Goal: Information Seeking & Learning: Check status

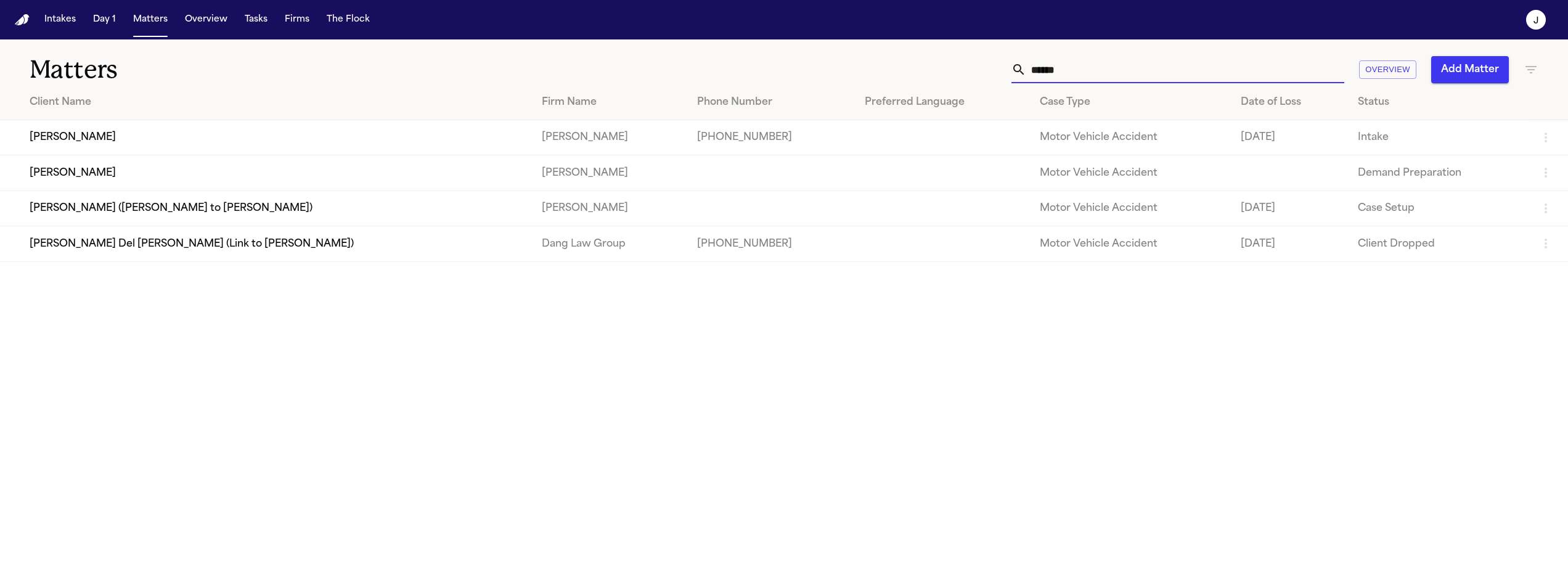
type input "******"
click at [302, 147] on td "[PERSON_NAME]" at bounding box center [266, 138] width 532 height 35
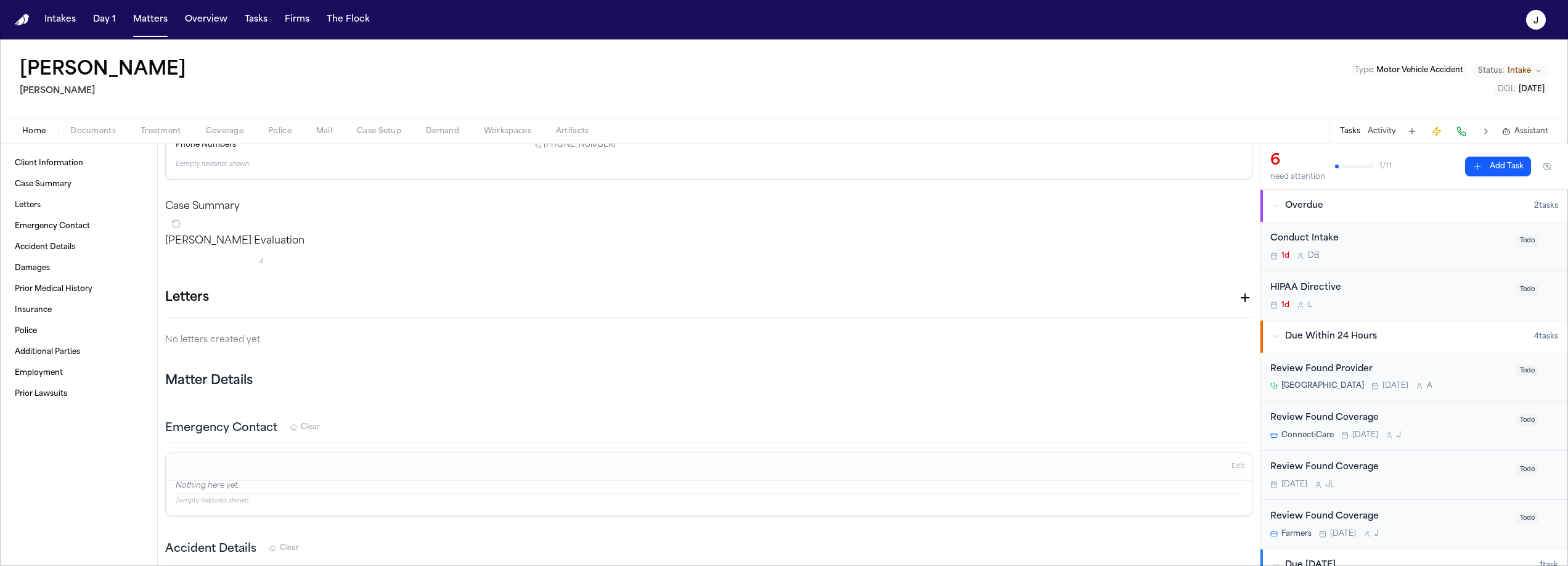
scroll to position [147, 0]
click at [227, 127] on span "Coverage" at bounding box center [224, 131] width 37 height 10
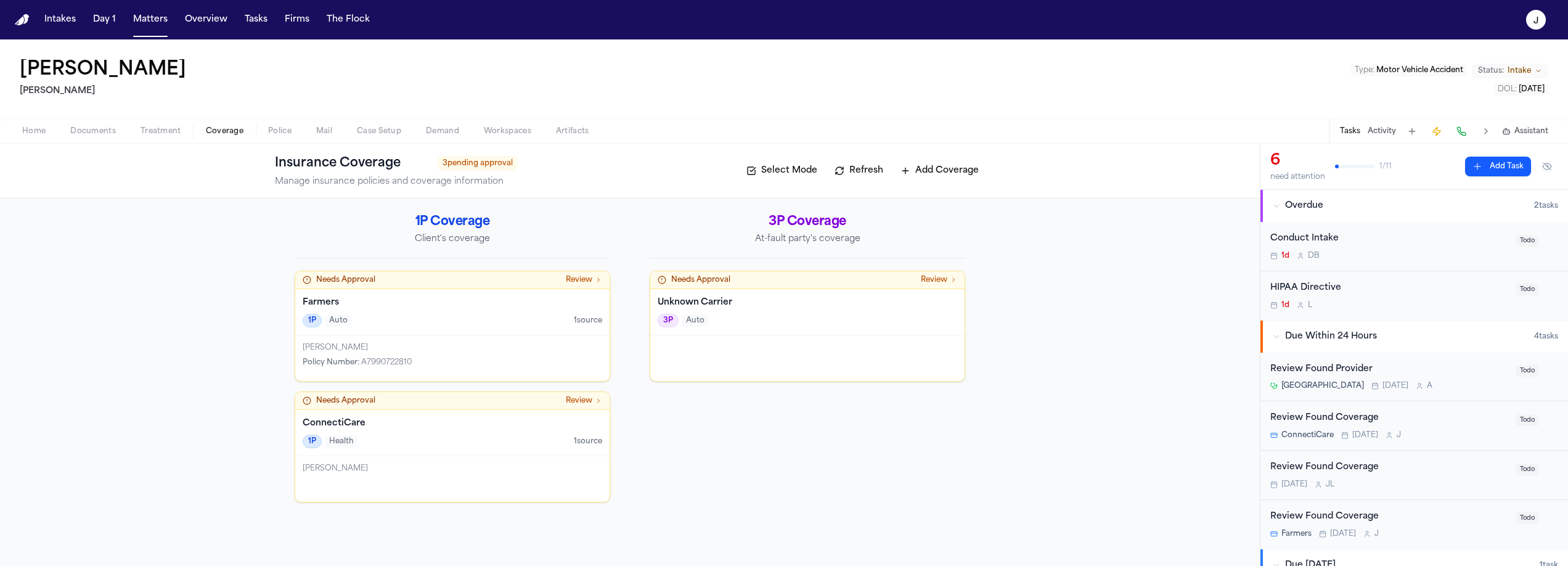
click at [462, 315] on div "1P Auto 1 source" at bounding box center [452, 321] width 300 height 14
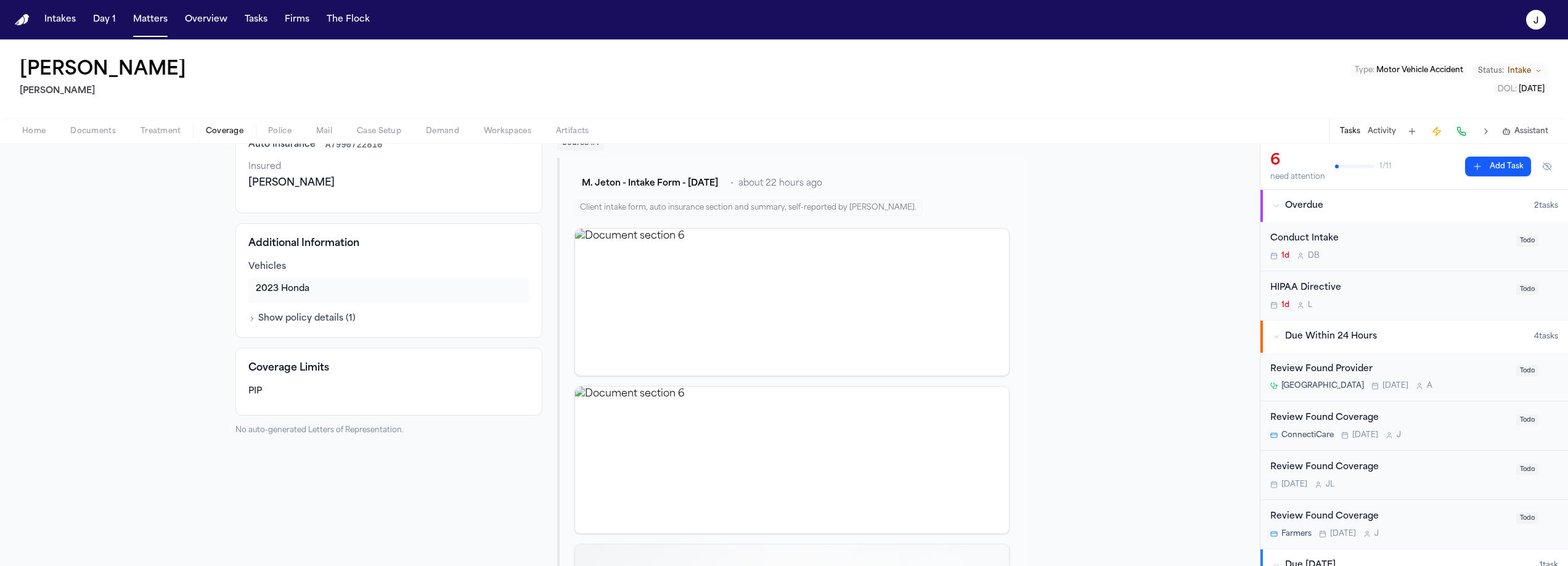
scroll to position [110, 0]
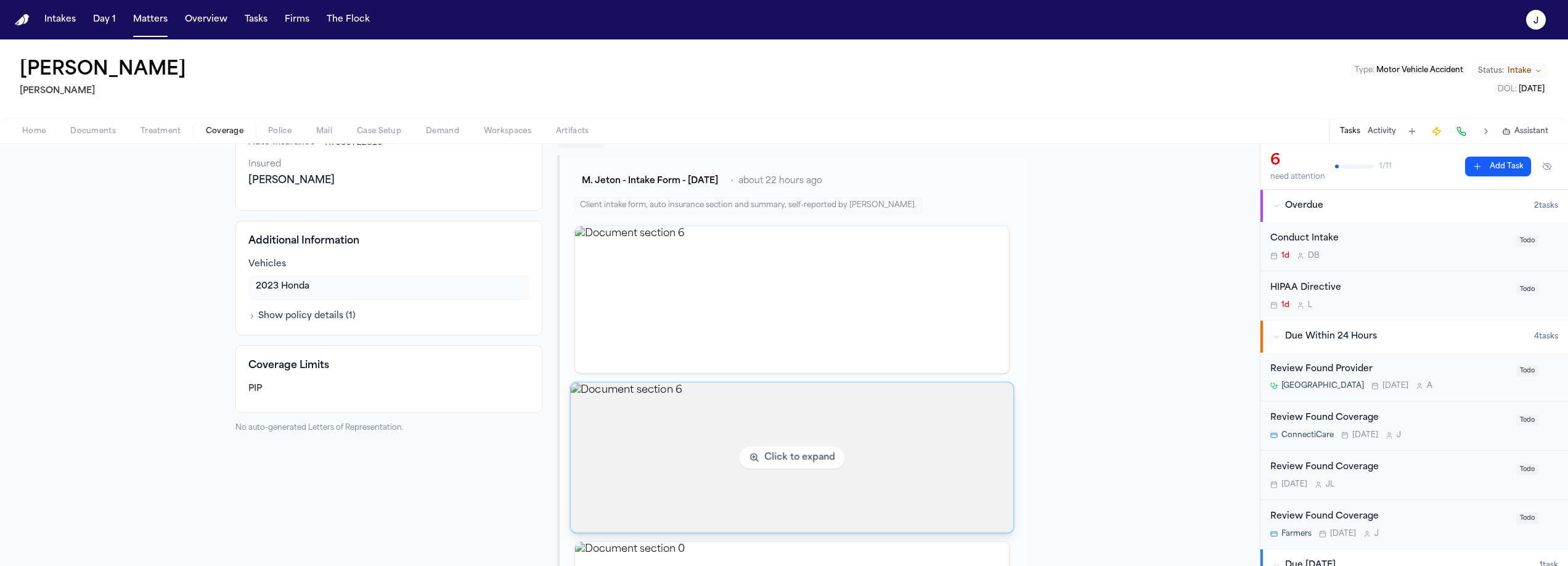
click at [666, 467] on img "View document section 6" at bounding box center [792, 458] width 443 height 150
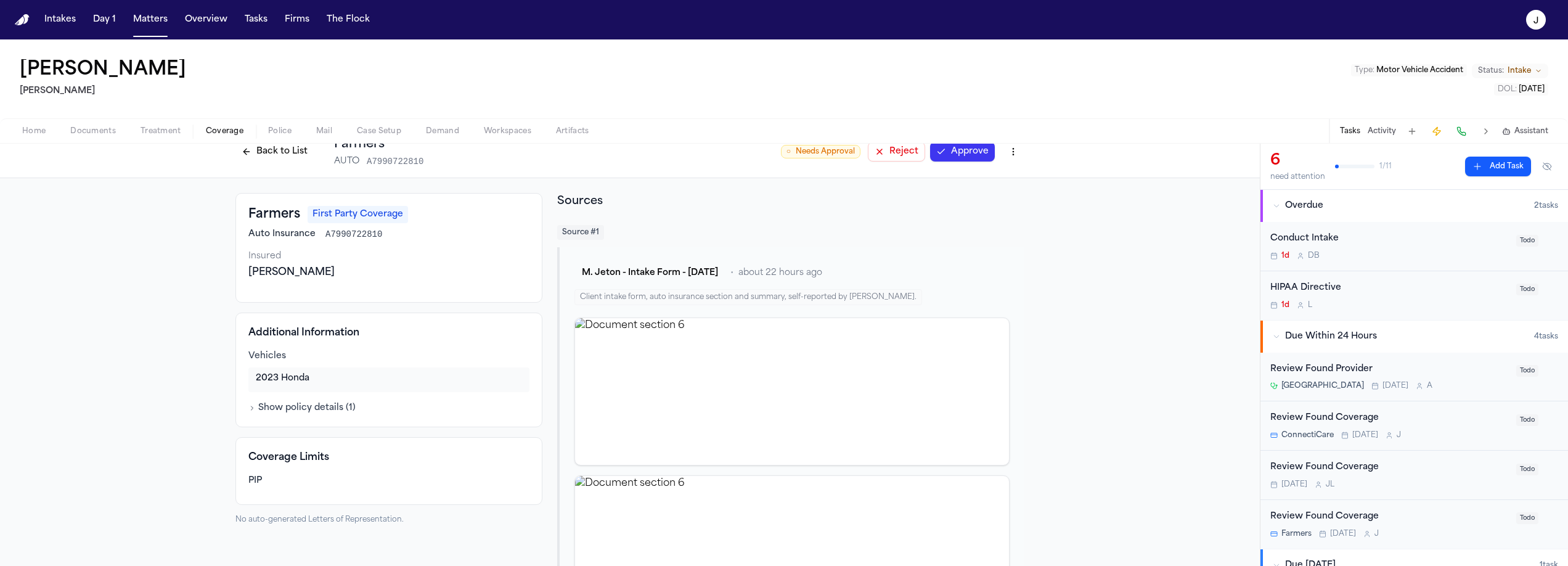
scroll to position [0, 0]
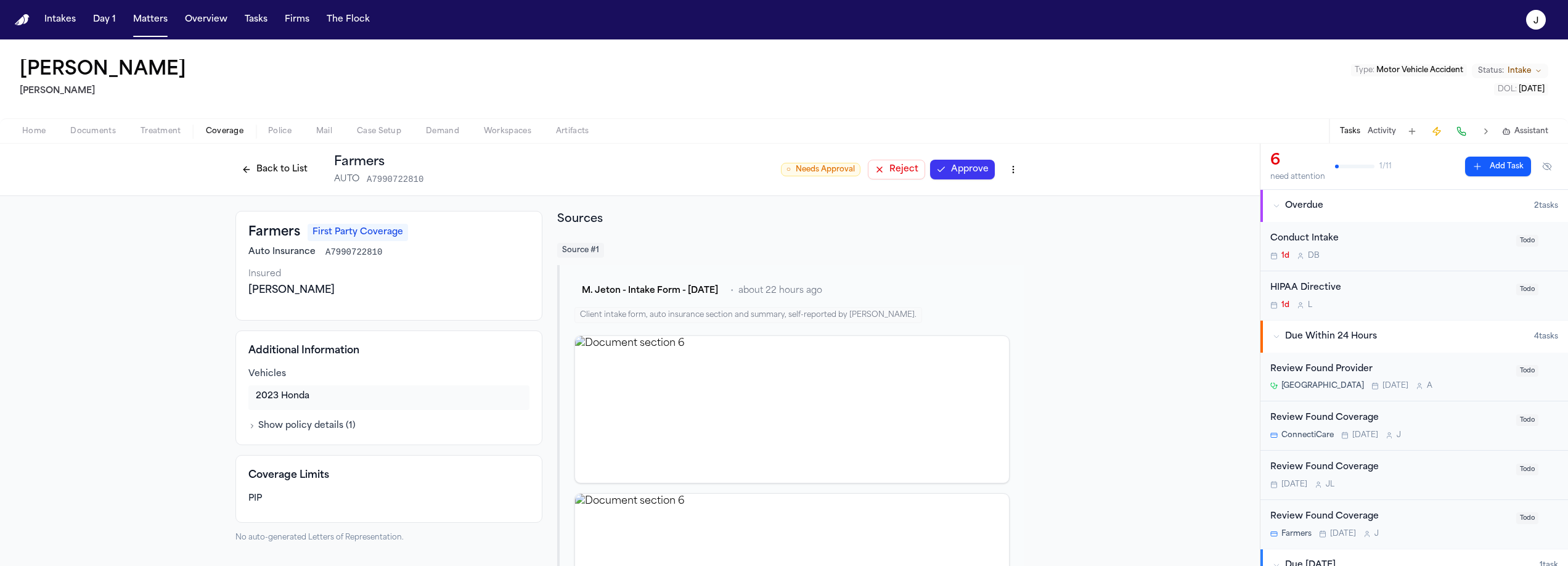
click at [964, 174] on button "Approve" at bounding box center [962, 169] width 64 height 20
click at [283, 165] on button "Back to List" at bounding box center [275, 169] width 78 height 20
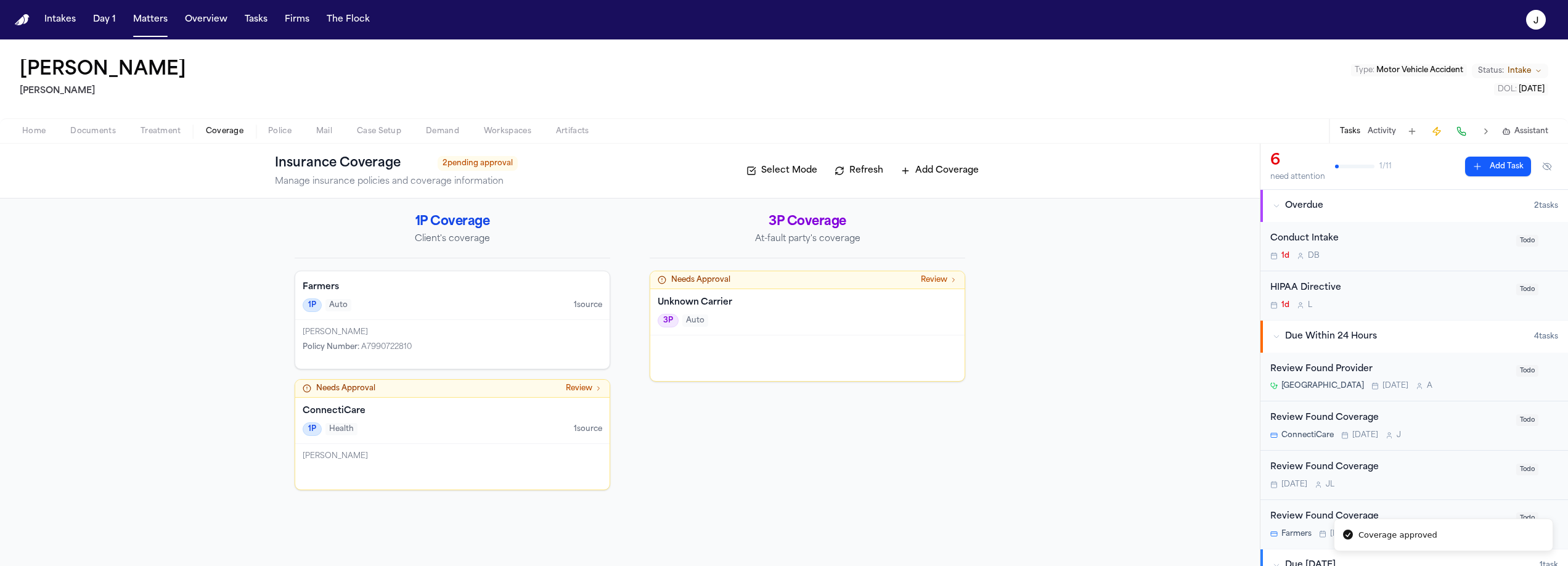
click at [730, 341] on div at bounding box center [807, 358] width 315 height 45
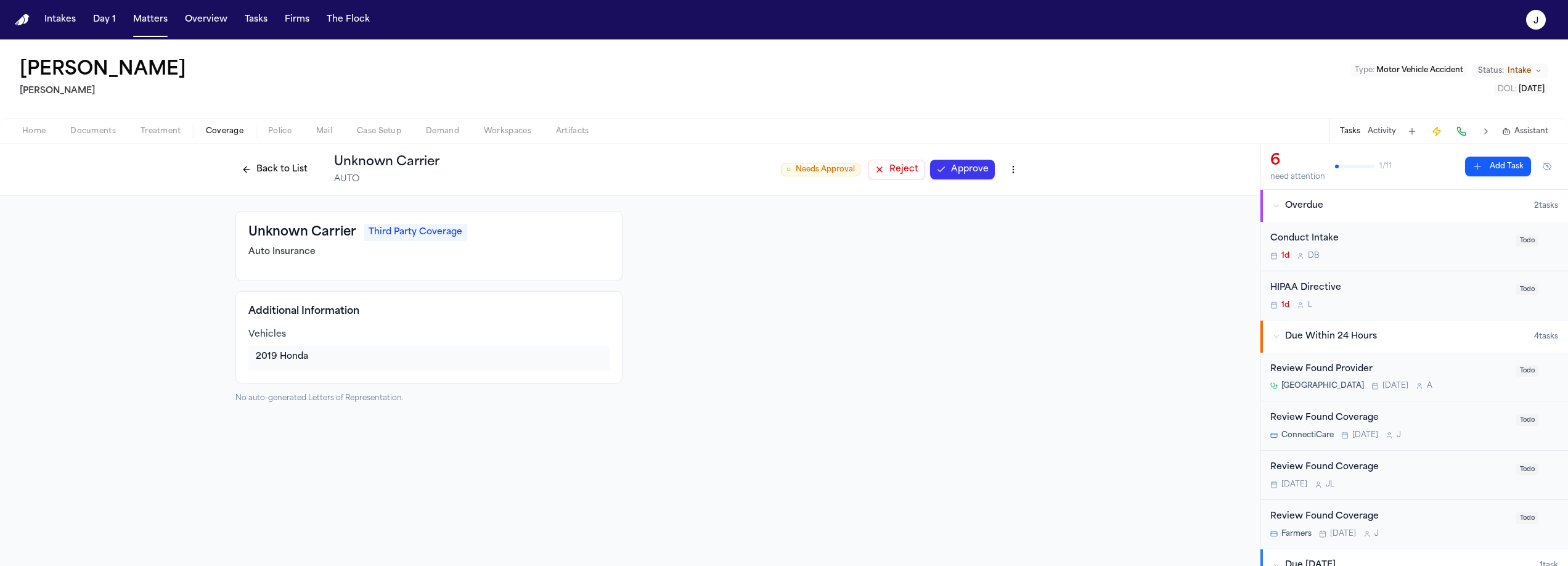
click at [268, 165] on button "Back to List" at bounding box center [275, 169] width 78 height 20
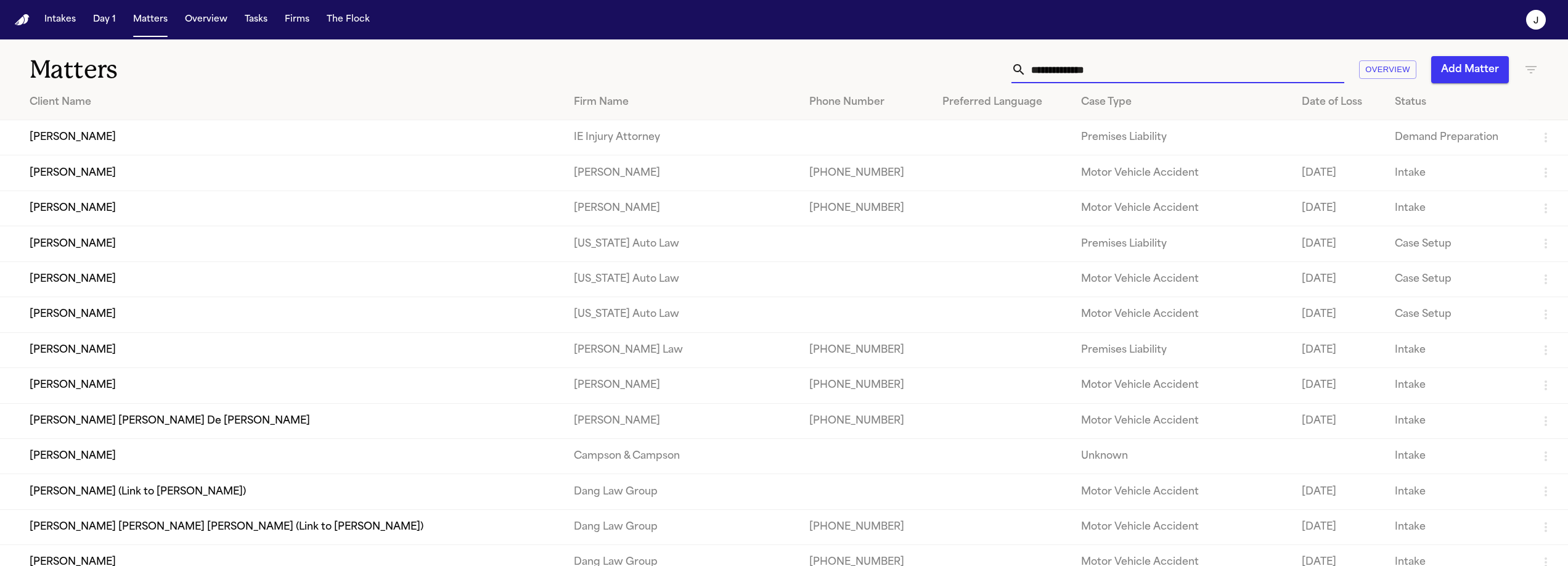
click at [1035, 70] on input "text" at bounding box center [1185, 69] width 318 height 27
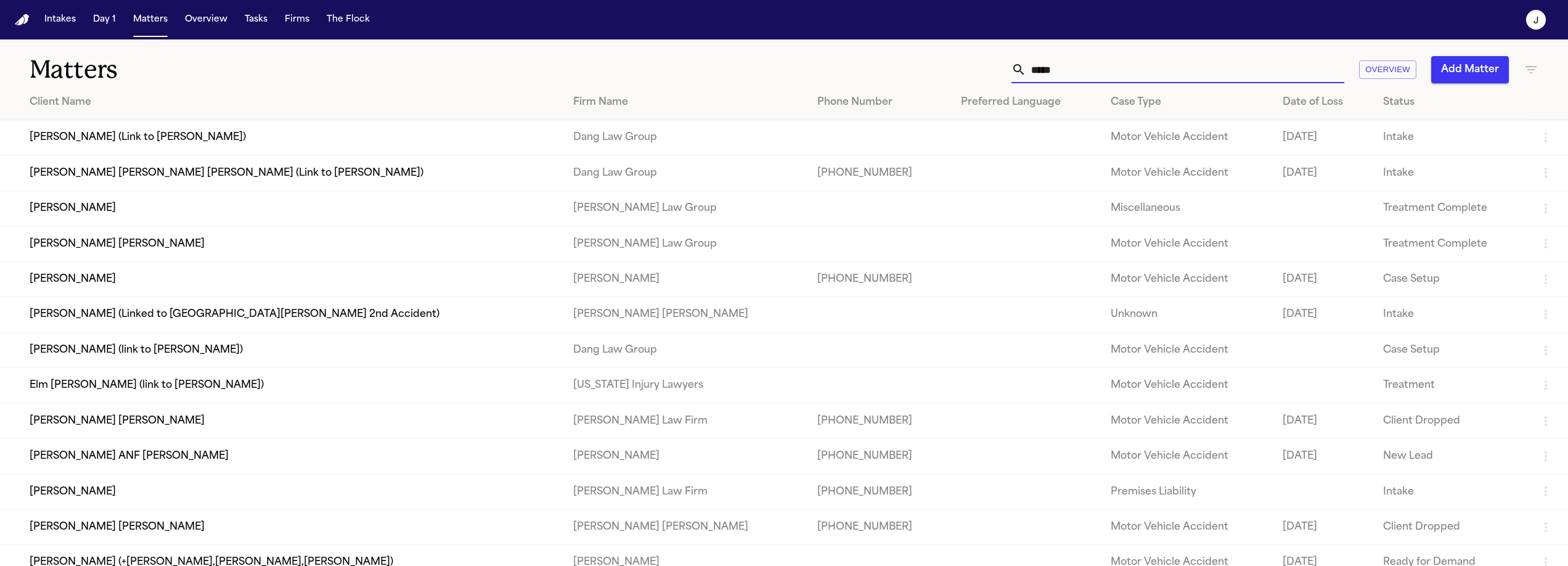
type input "****"
click at [191, 280] on td "[PERSON_NAME]" at bounding box center [282, 279] width 563 height 35
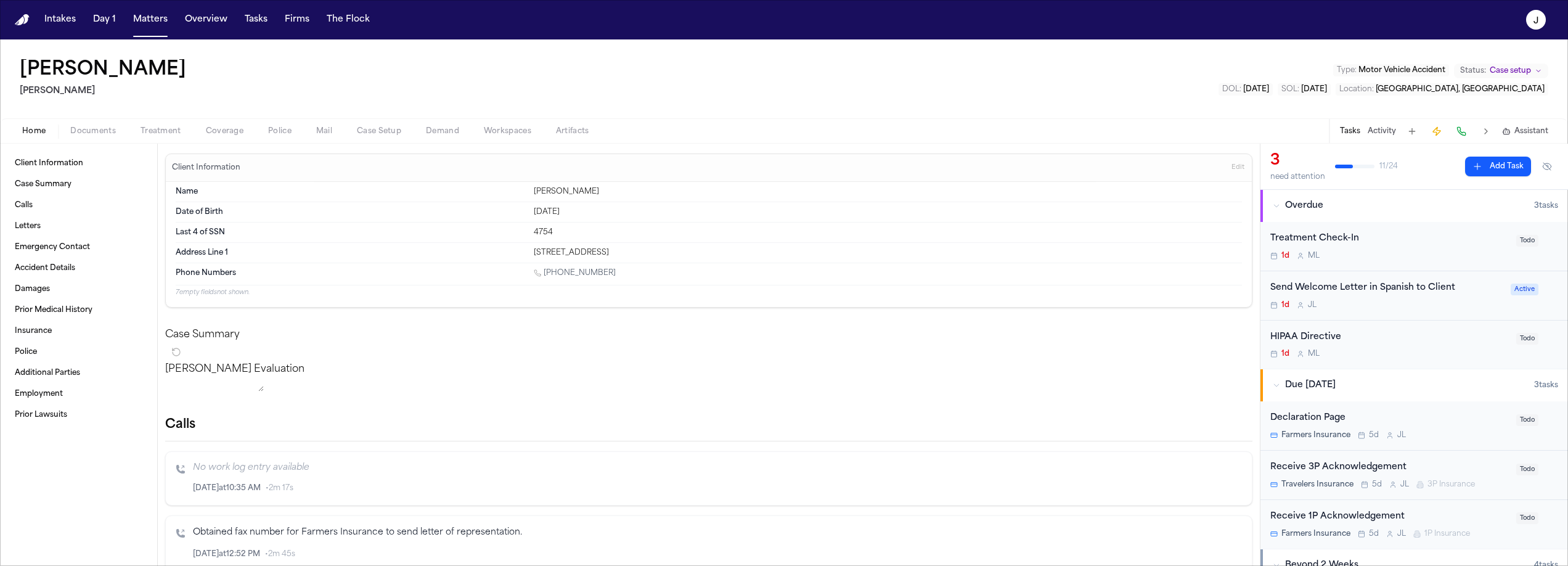
click at [244, 140] on div "Home Documents Treatment Coverage Police Mail Case Setup Demand Workspaces Arti…" at bounding box center [784, 131] width 1568 height 24
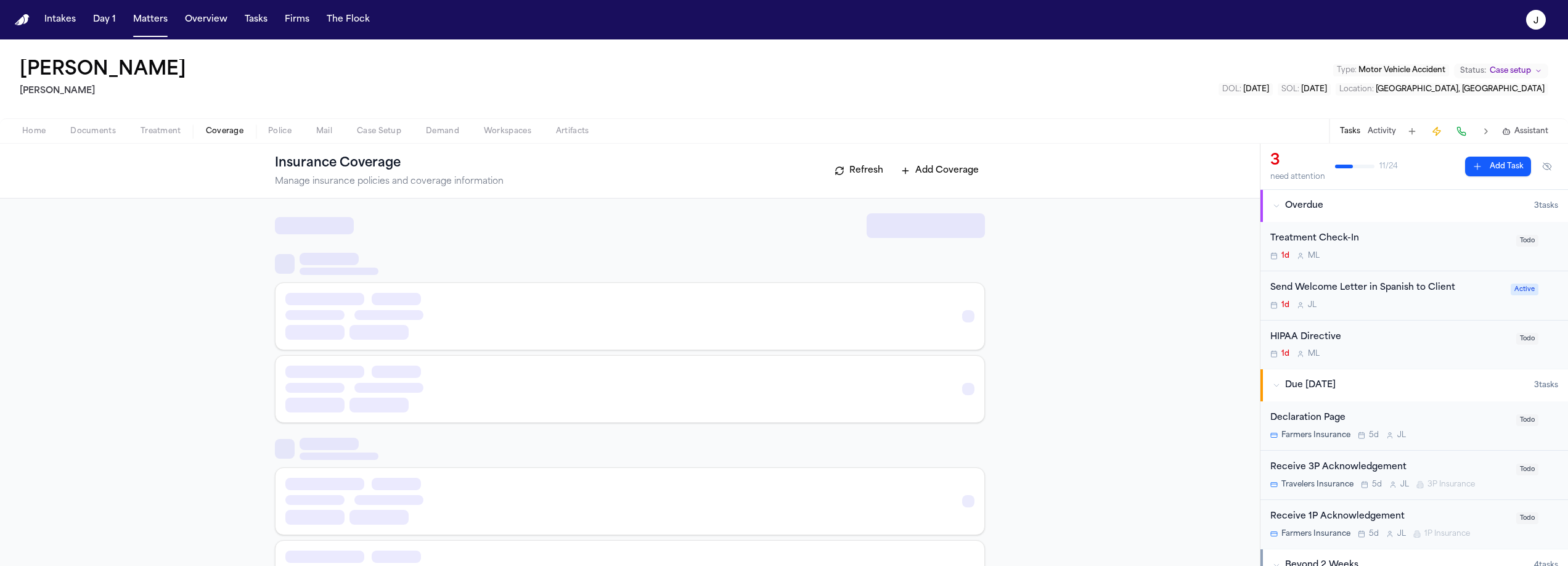
click at [225, 128] on span "Coverage" at bounding box center [224, 131] width 37 height 10
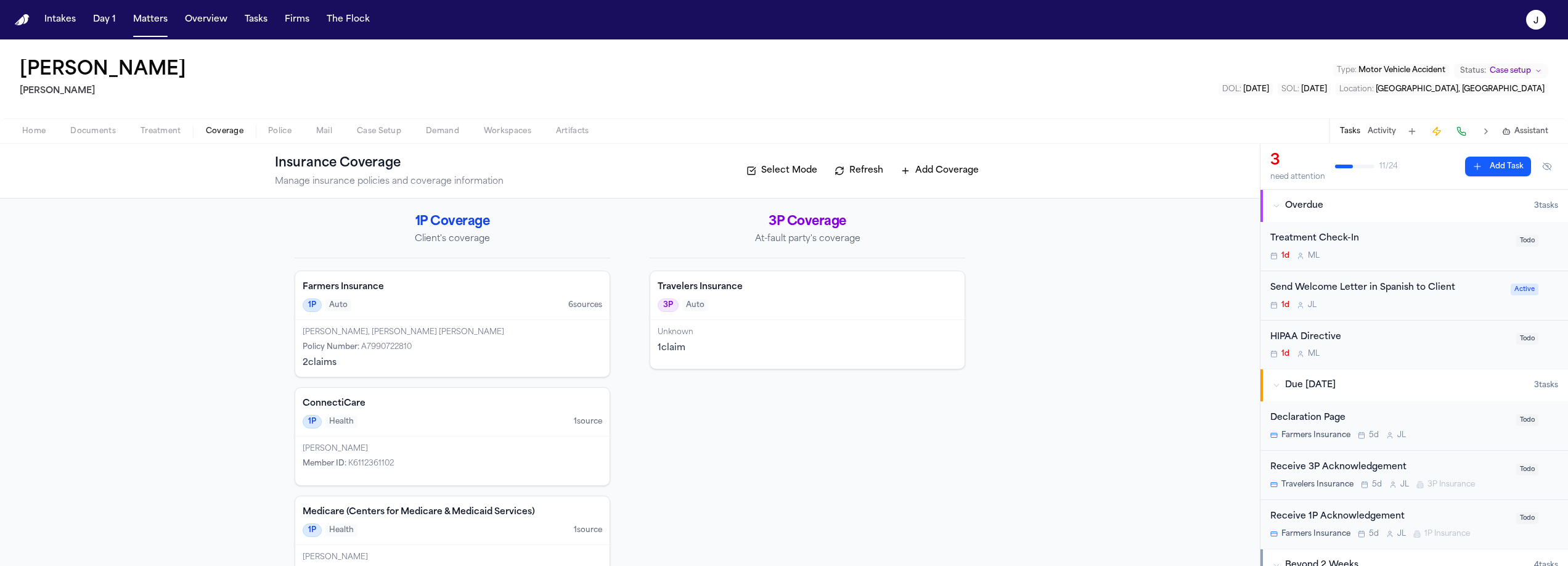
click at [750, 339] on div "Unknown 1 claim" at bounding box center [807, 344] width 315 height 49
